Goal: Find specific page/section: Find specific page/section

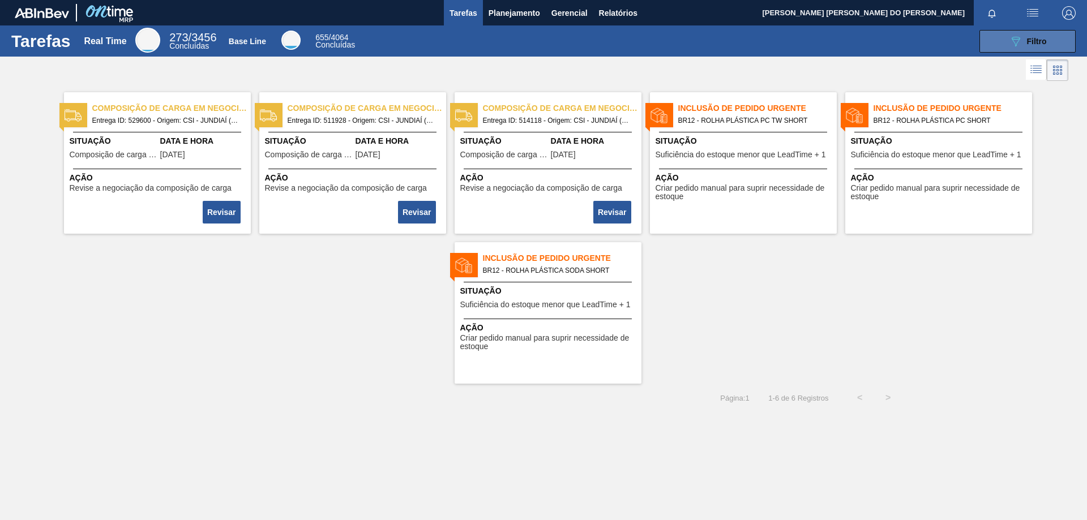
click at [1031, 50] on button "089F7B8B-B2A5-4AFE-B5C0-19BA573D28AC Filtro" at bounding box center [1028, 41] width 96 height 23
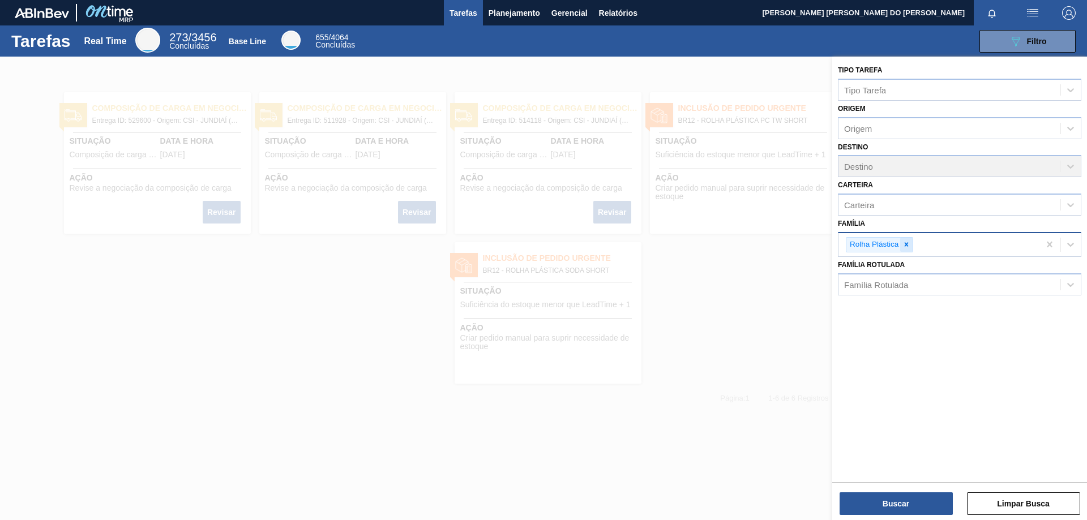
click at [909, 246] on icon at bounding box center [907, 245] width 8 height 8
click at [891, 278] on div "Família Rotulada" at bounding box center [876, 282] width 64 height 10
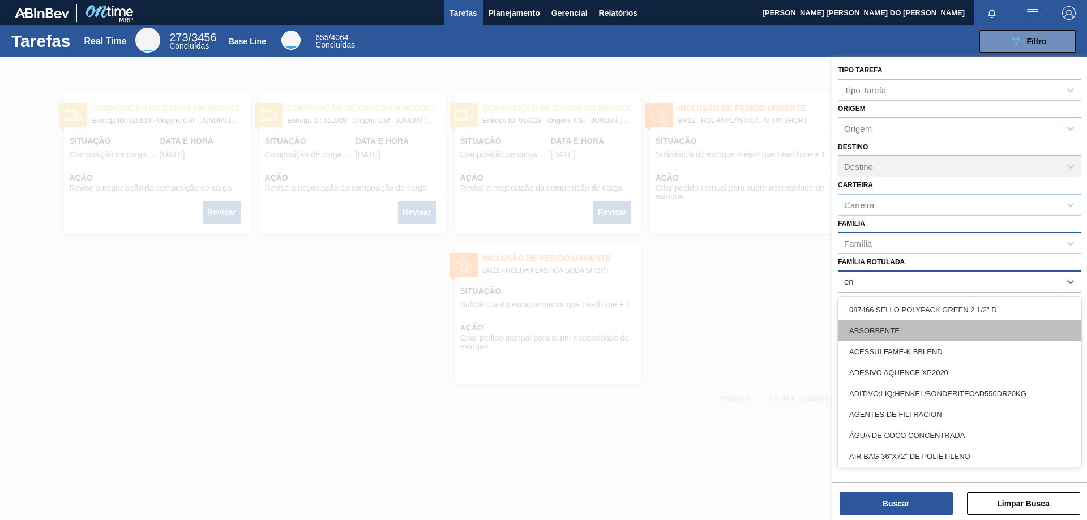
type Rotulada "e"
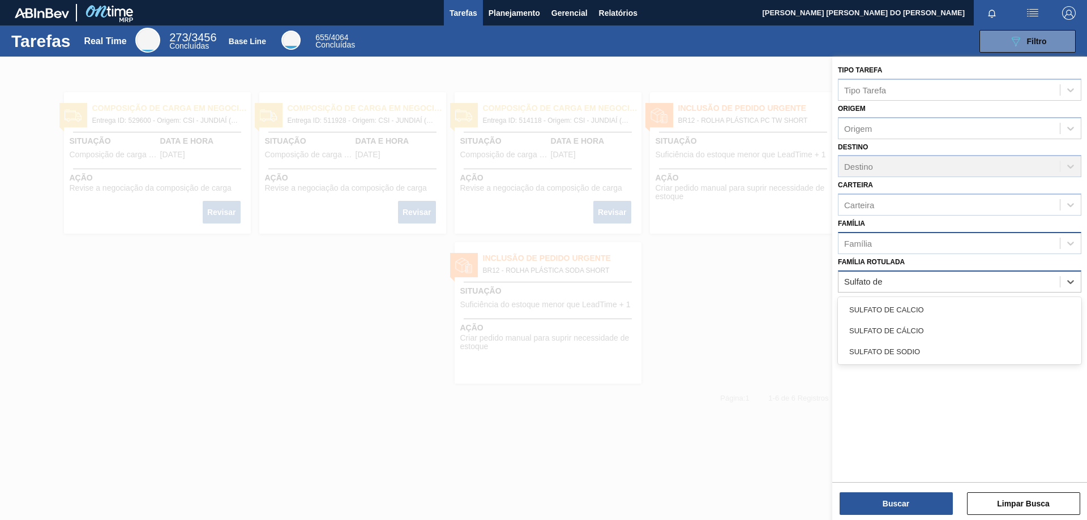
type Rotulada "Sulfato de"
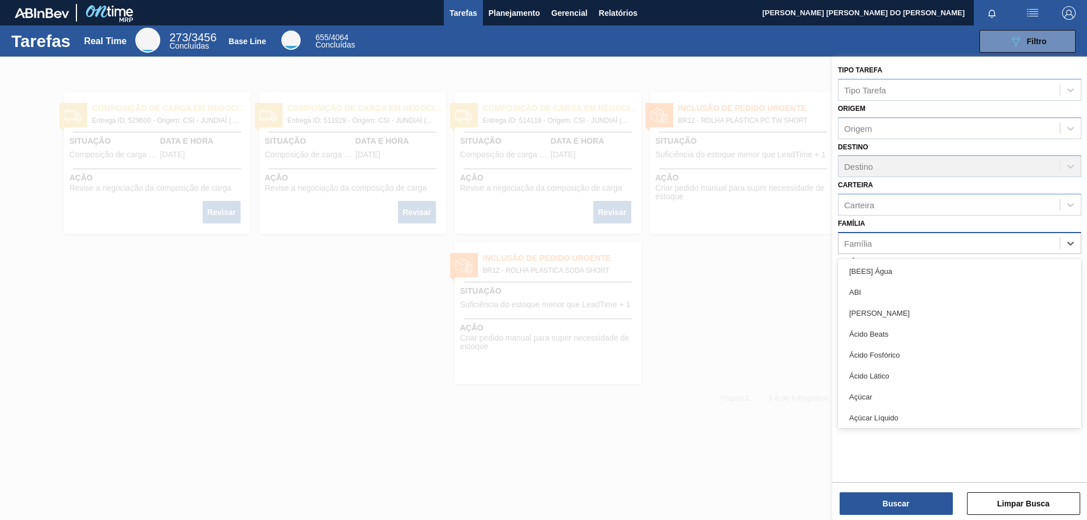
click at [887, 240] on div "Família" at bounding box center [949, 243] width 221 height 16
type input "[MEDICAL_DATA]"
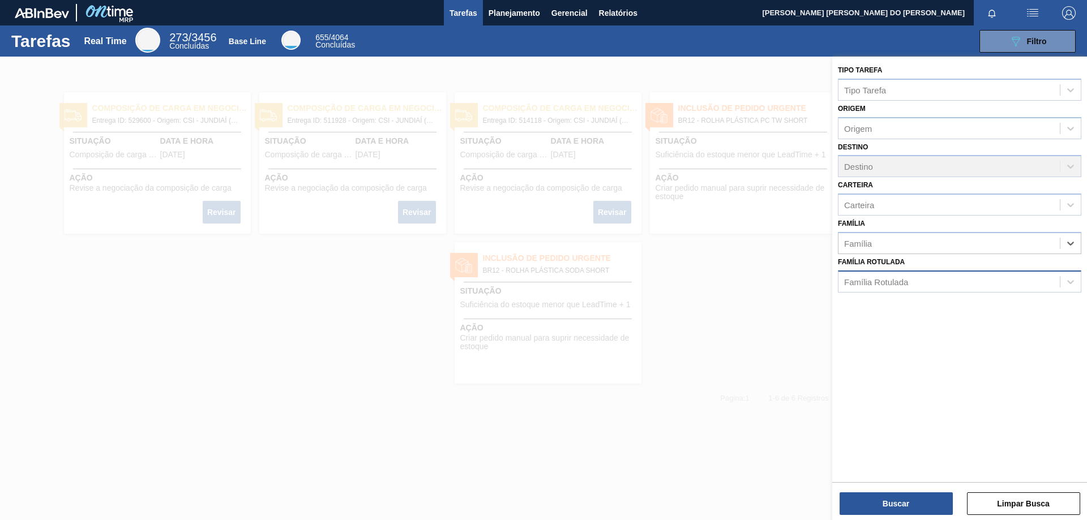
click at [880, 280] on div "Família Rotulada" at bounding box center [876, 282] width 64 height 10
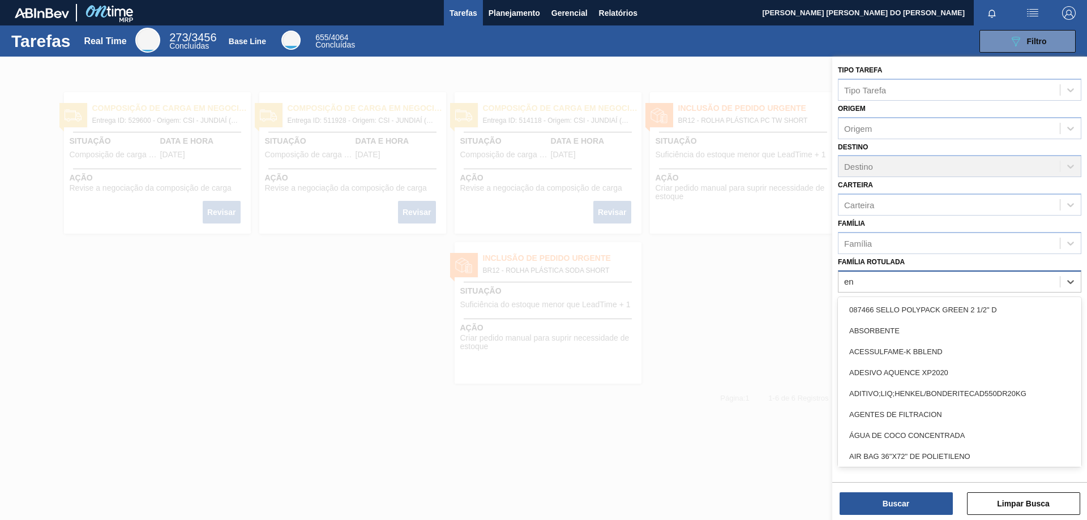
type Rotulada "e"
type Rotulada "s"
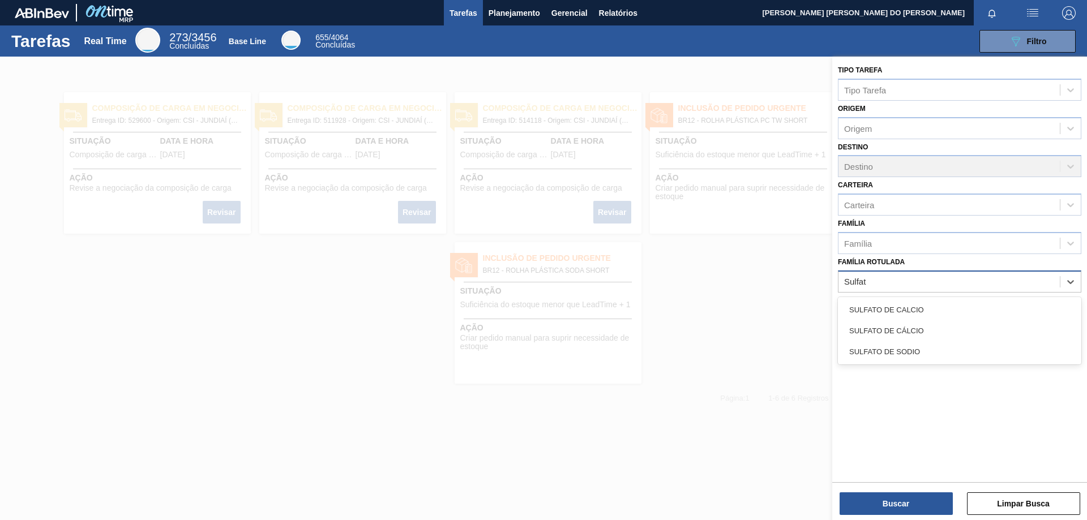
type Rotulada "Sulfat"
type Rotulada "[MEDICAL_DATA]"
click at [865, 284] on div "Família Rotulada" at bounding box center [876, 282] width 64 height 10
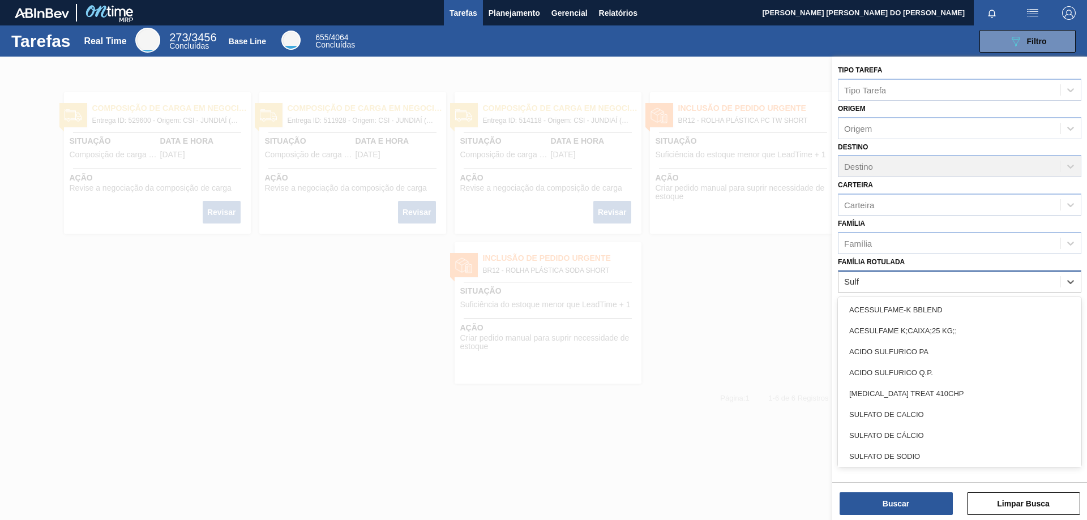
type Rotulada "[MEDICAL_DATA]"
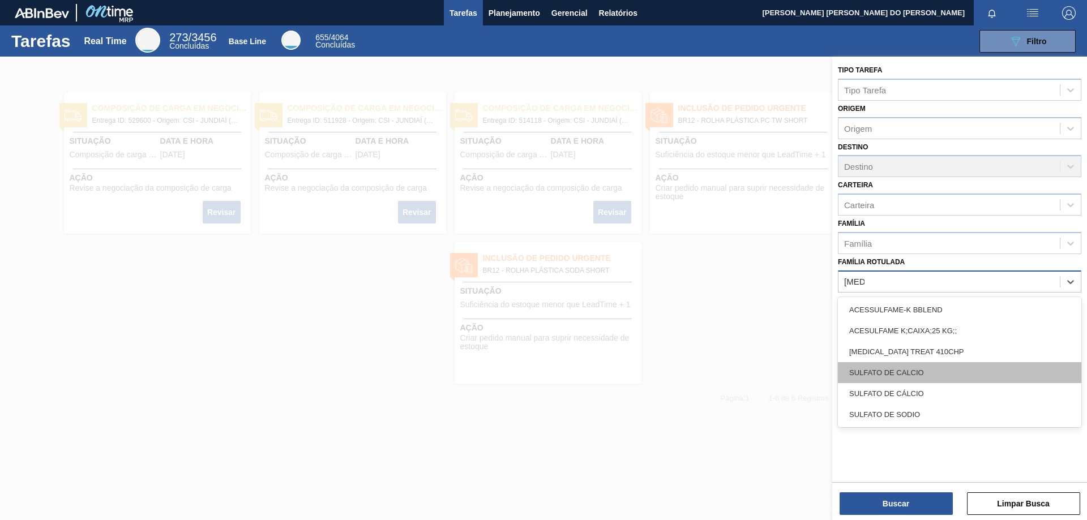
click at [910, 375] on div "SULFATO DE CALCIO" at bounding box center [960, 372] width 244 height 21
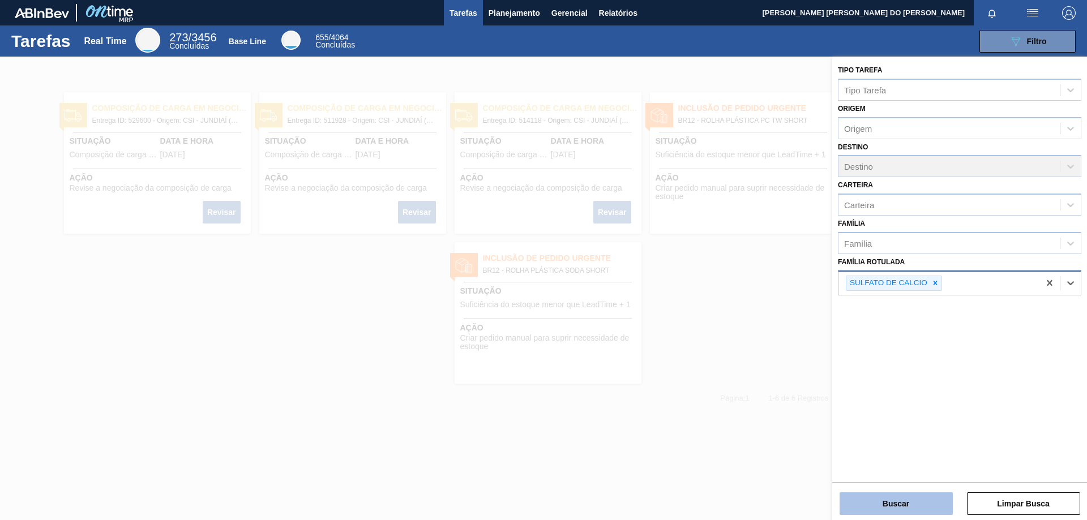
click at [903, 503] on button "Buscar" at bounding box center [896, 504] width 113 height 23
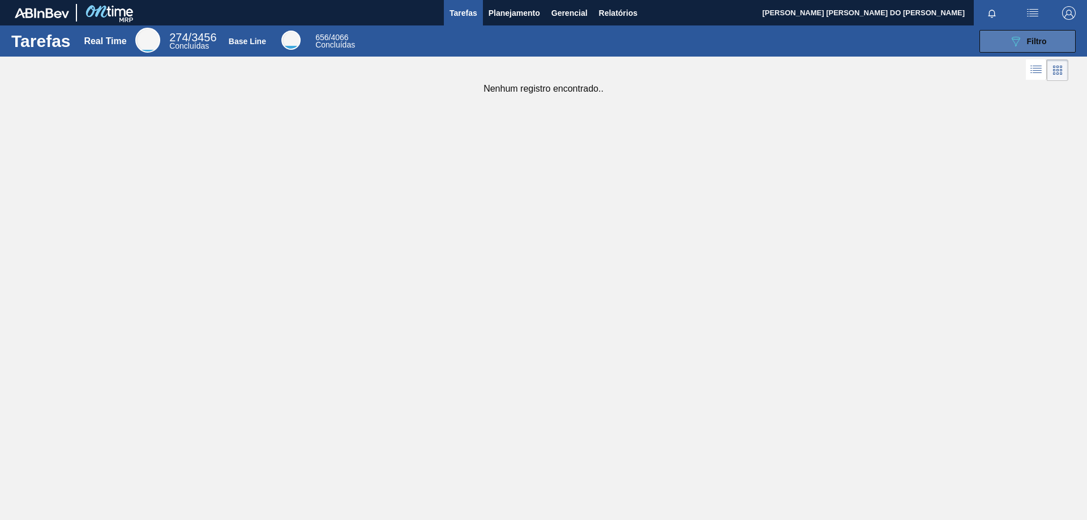
click at [1043, 40] on span "Filtro" at bounding box center [1037, 41] width 20 height 9
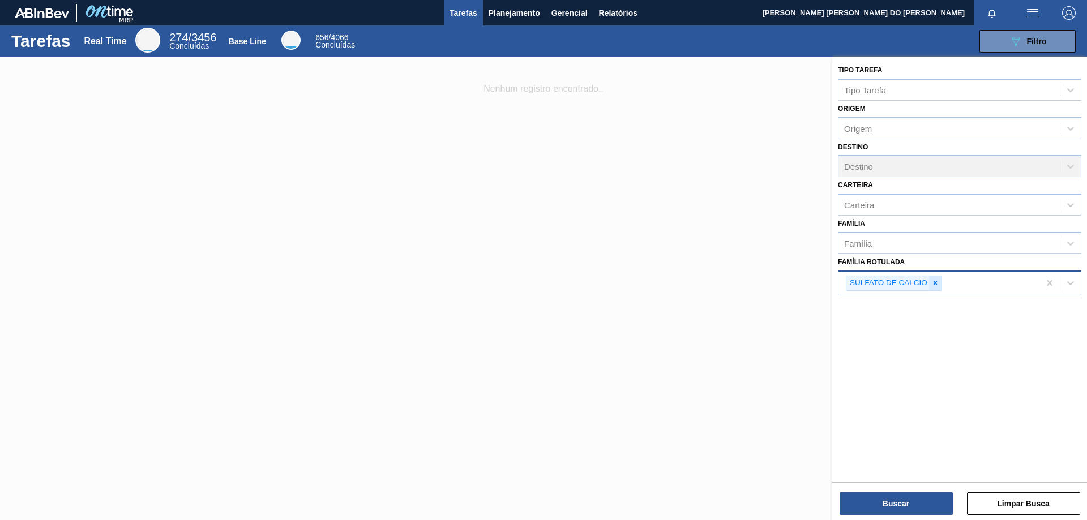
click at [936, 285] on icon at bounding box center [936, 283] width 8 height 8
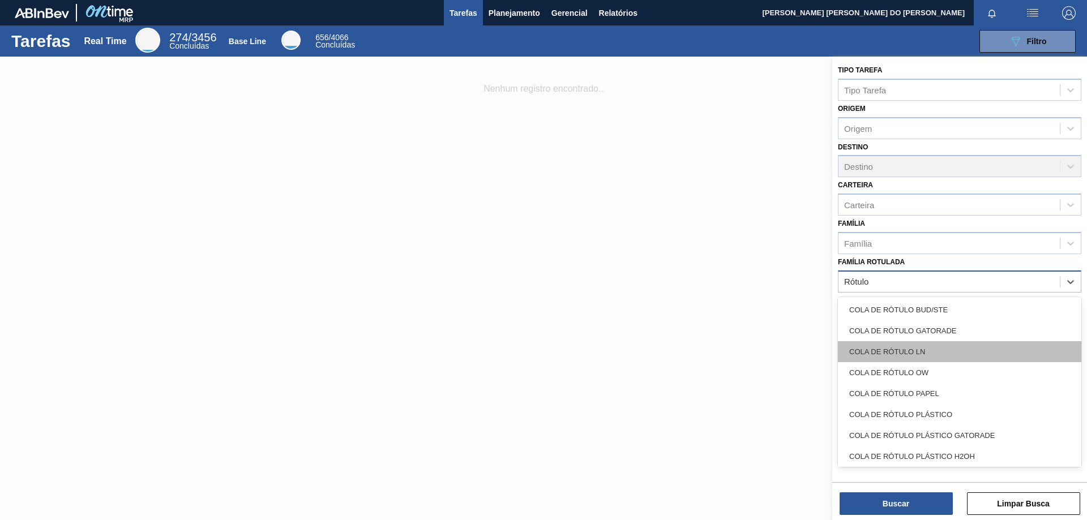
type Rotulada "Rótulo"
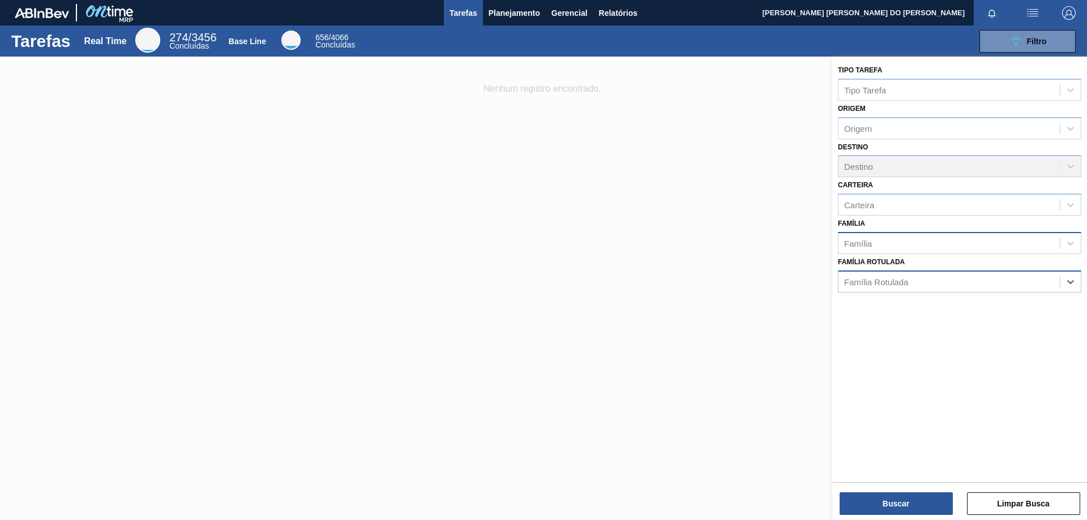
click at [872, 238] on div "Família" at bounding box center [949, 243] width 221 height 16
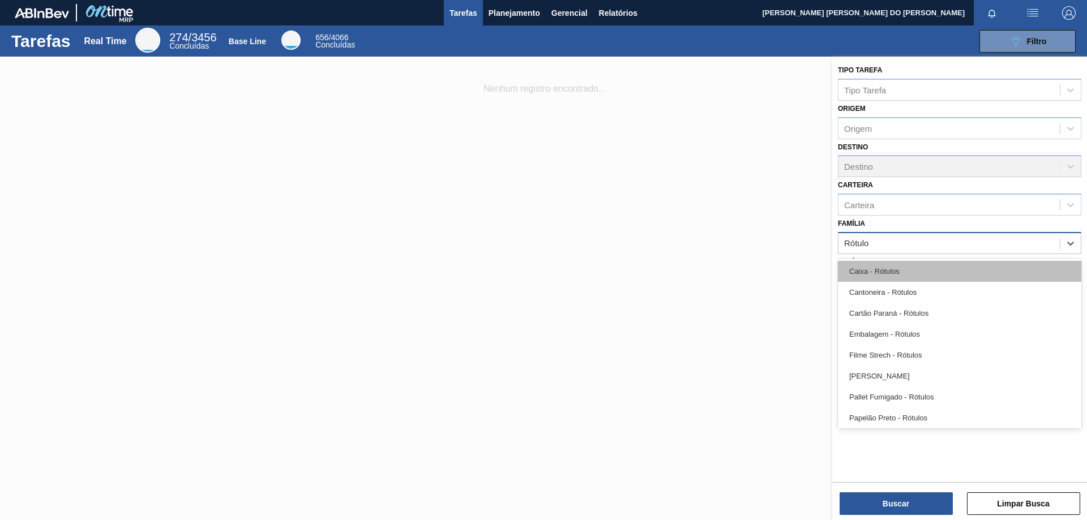
type input "Rótulo"
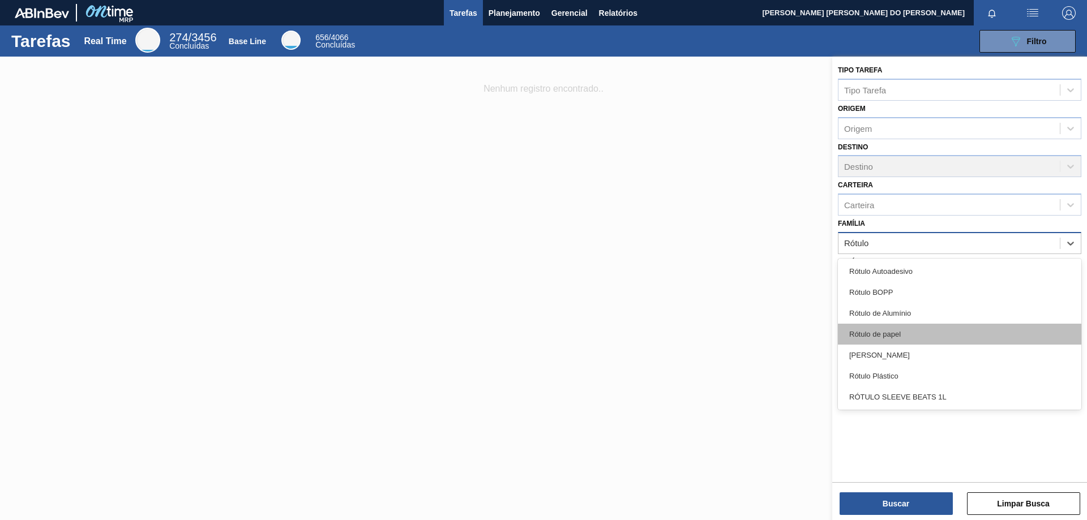
click at [891, 336] on div "Rótulo de papel" at bounding box center [960, 334] width 244 height 21
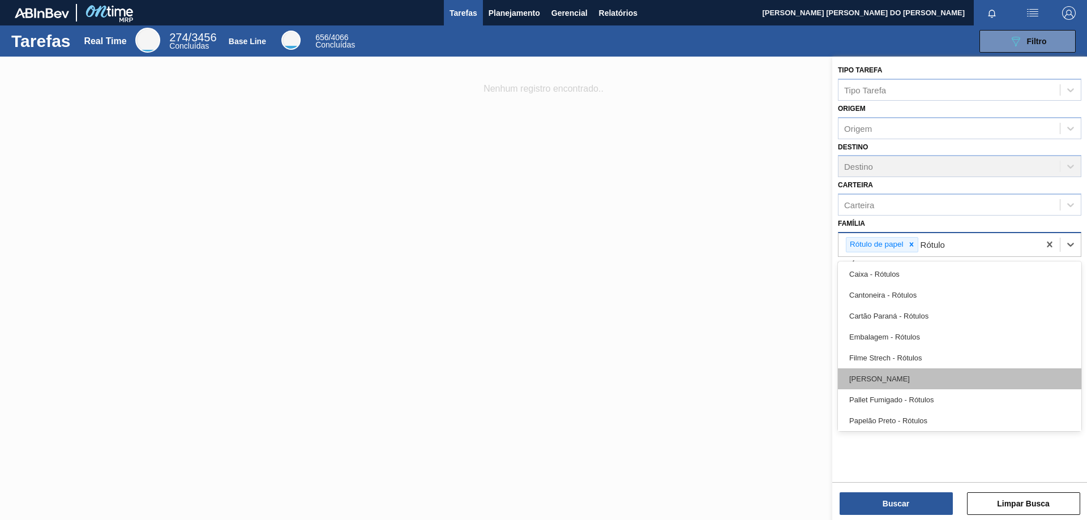
type input "Rótulo"
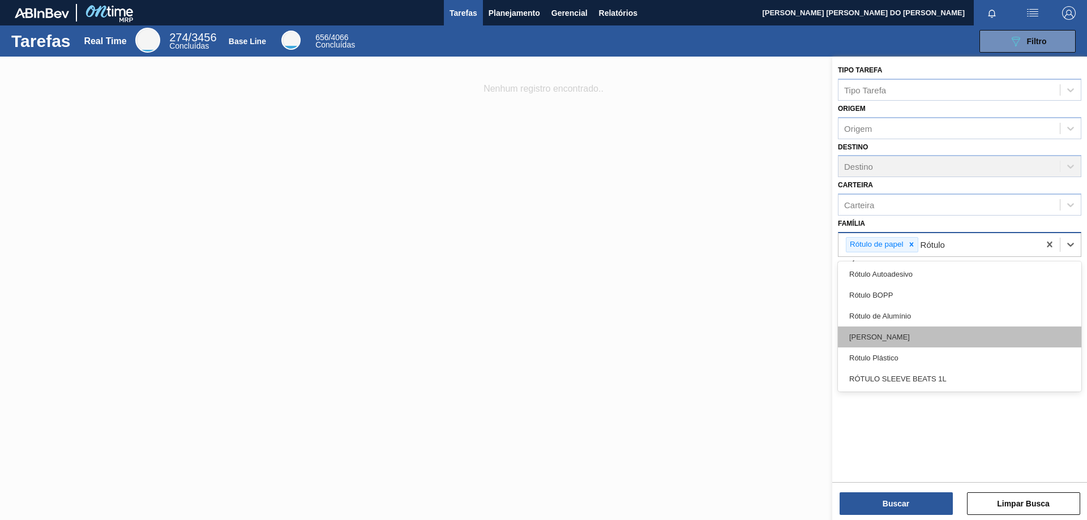
click at [891, 341] on div "[PERSON_NAME]" at bounding box center [960, 337] width 244 height 21
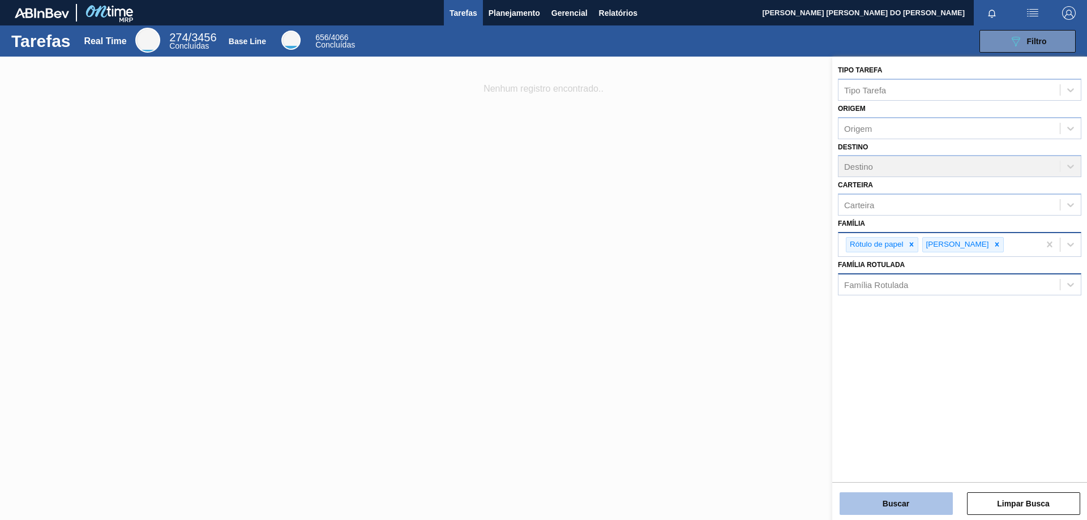
click at [920, 498] on button "Buscar" at bounding box center [896, 504] width 113 height 23
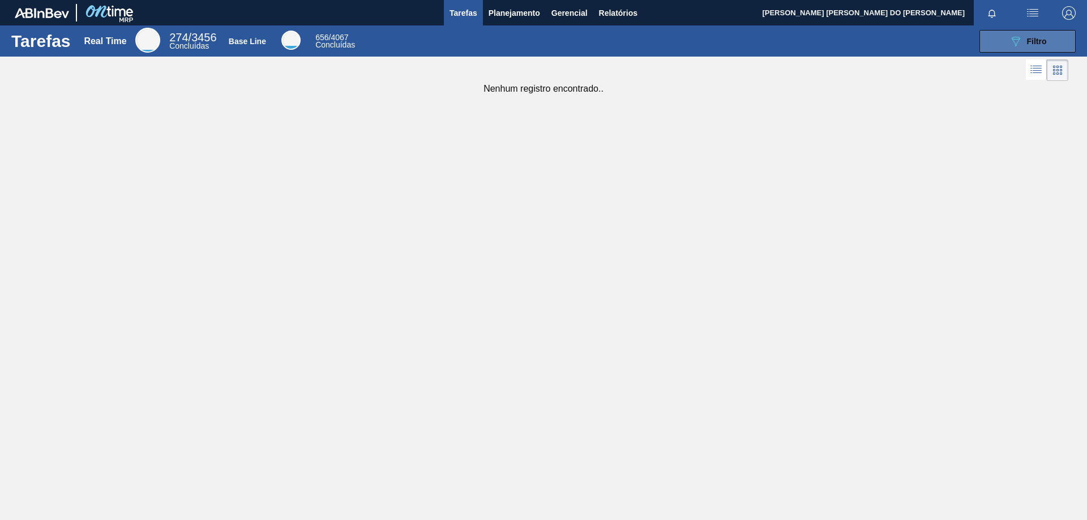
click at [1033, 37] on span "Filtro" at bounding box center [1037, 41] width 20 height 9
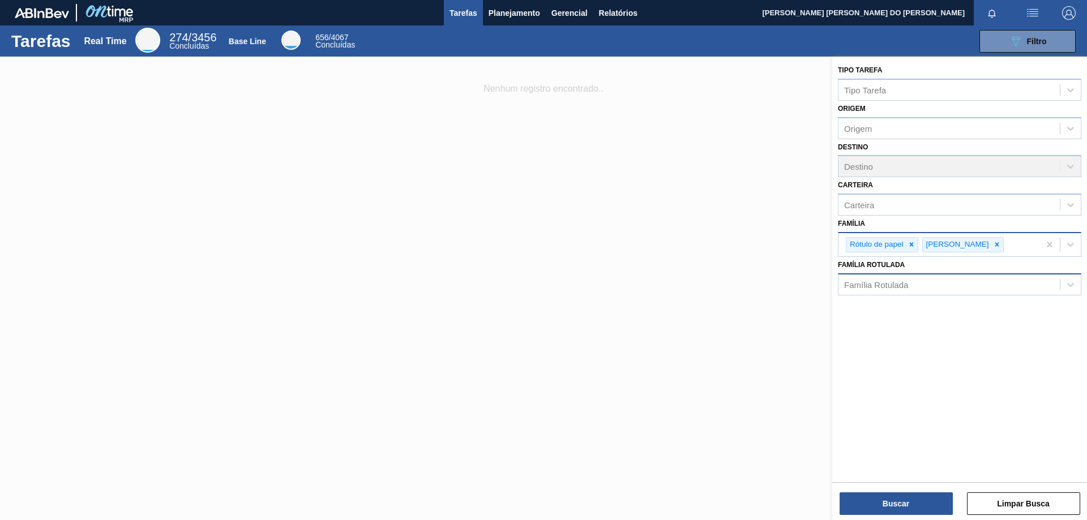
click at [910, 291] on div "Família Rotulada" at bounding box center [949, 284] width 221 height 16
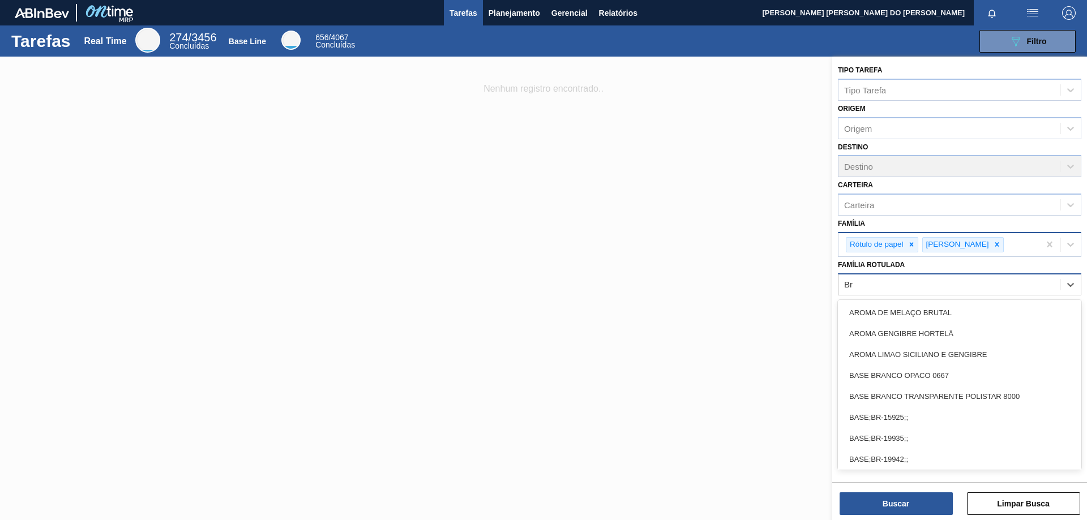
type Rotulada "B"
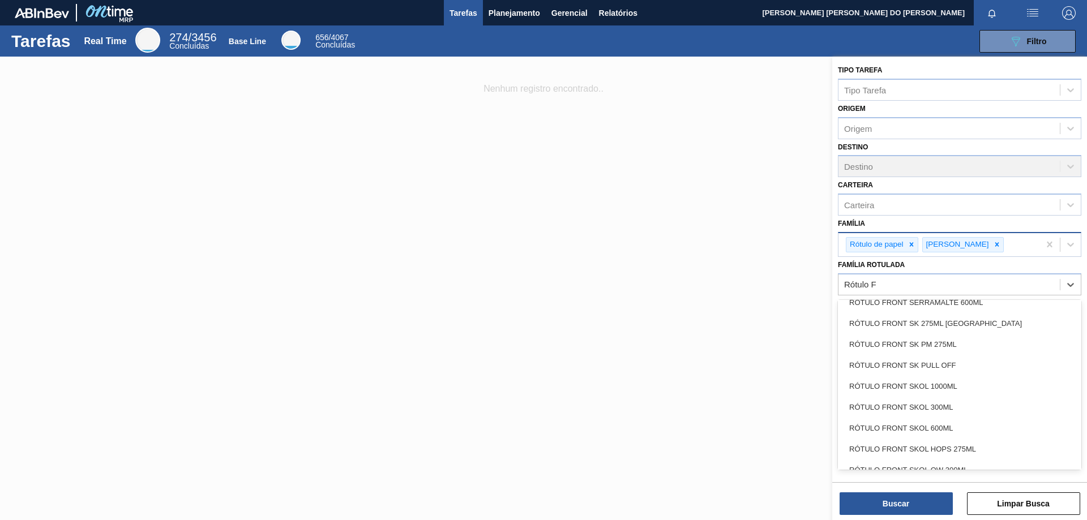
scroll to position [1930, 0]
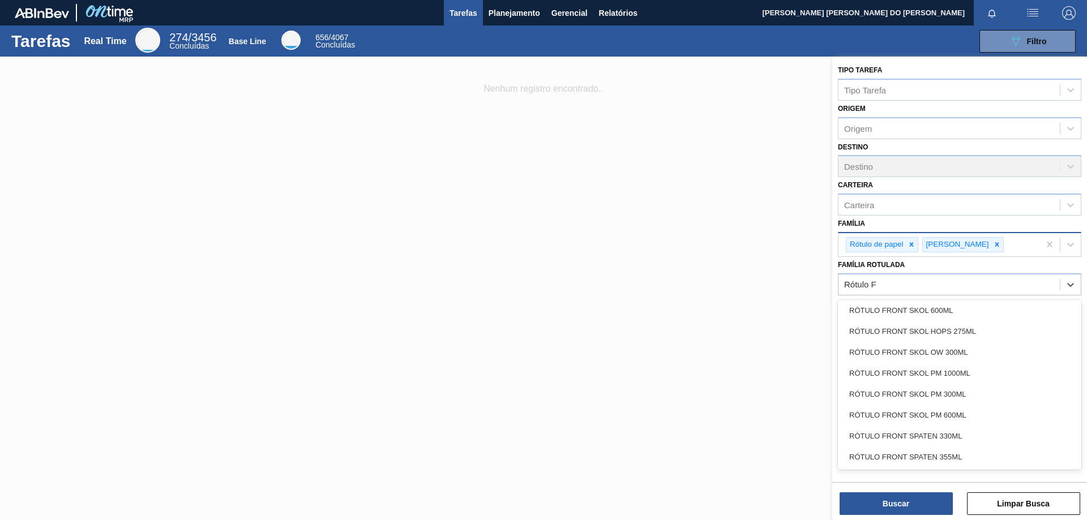
type Rotulada "Rótulo F"
